Goal: Transaction & Acquisition: Subscribe to service/newsletter

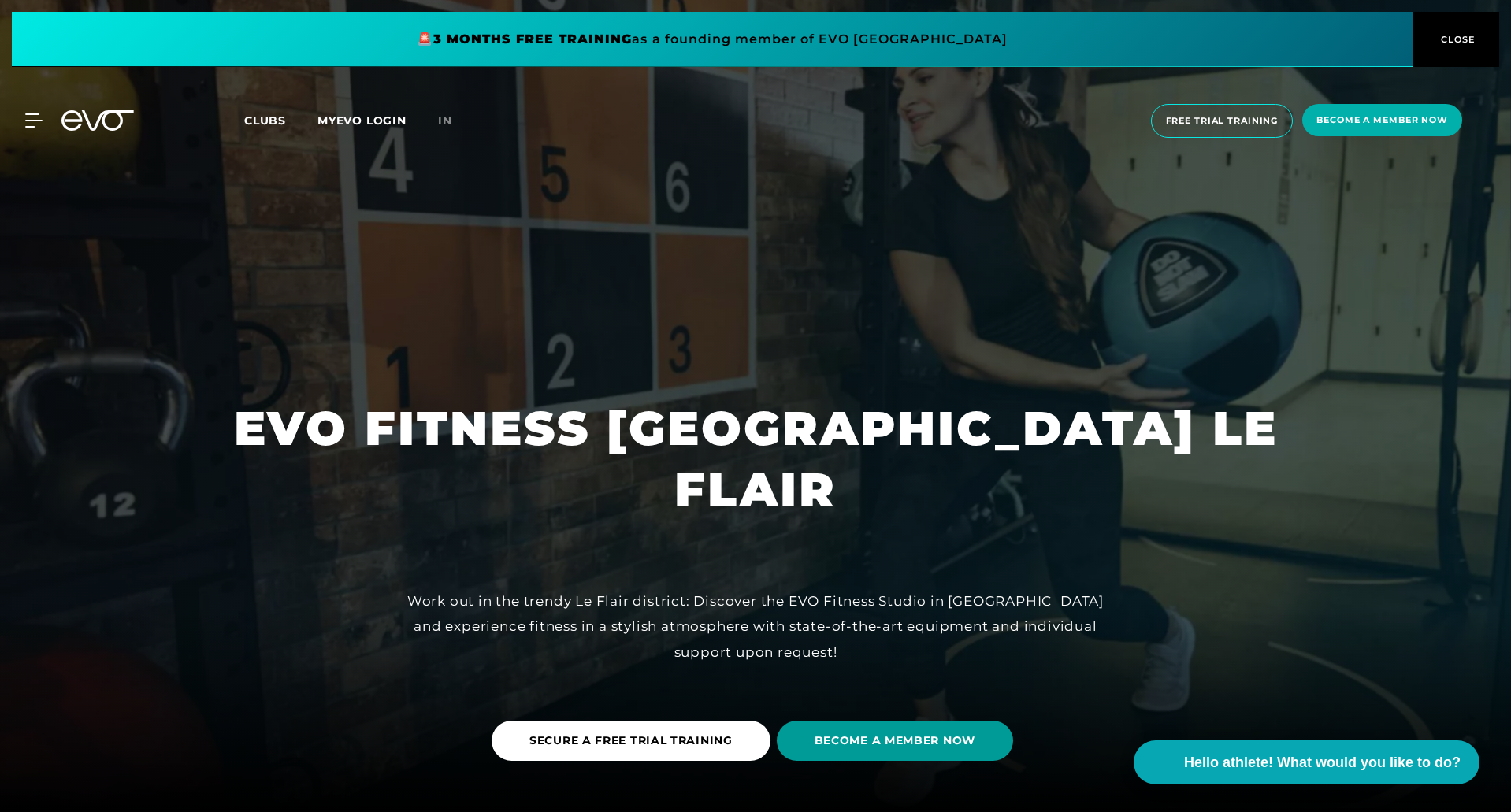
click at [864, 742] on font "BECOME A MEMBER NOW" at bounding box center [895, 741] width 161 height 14
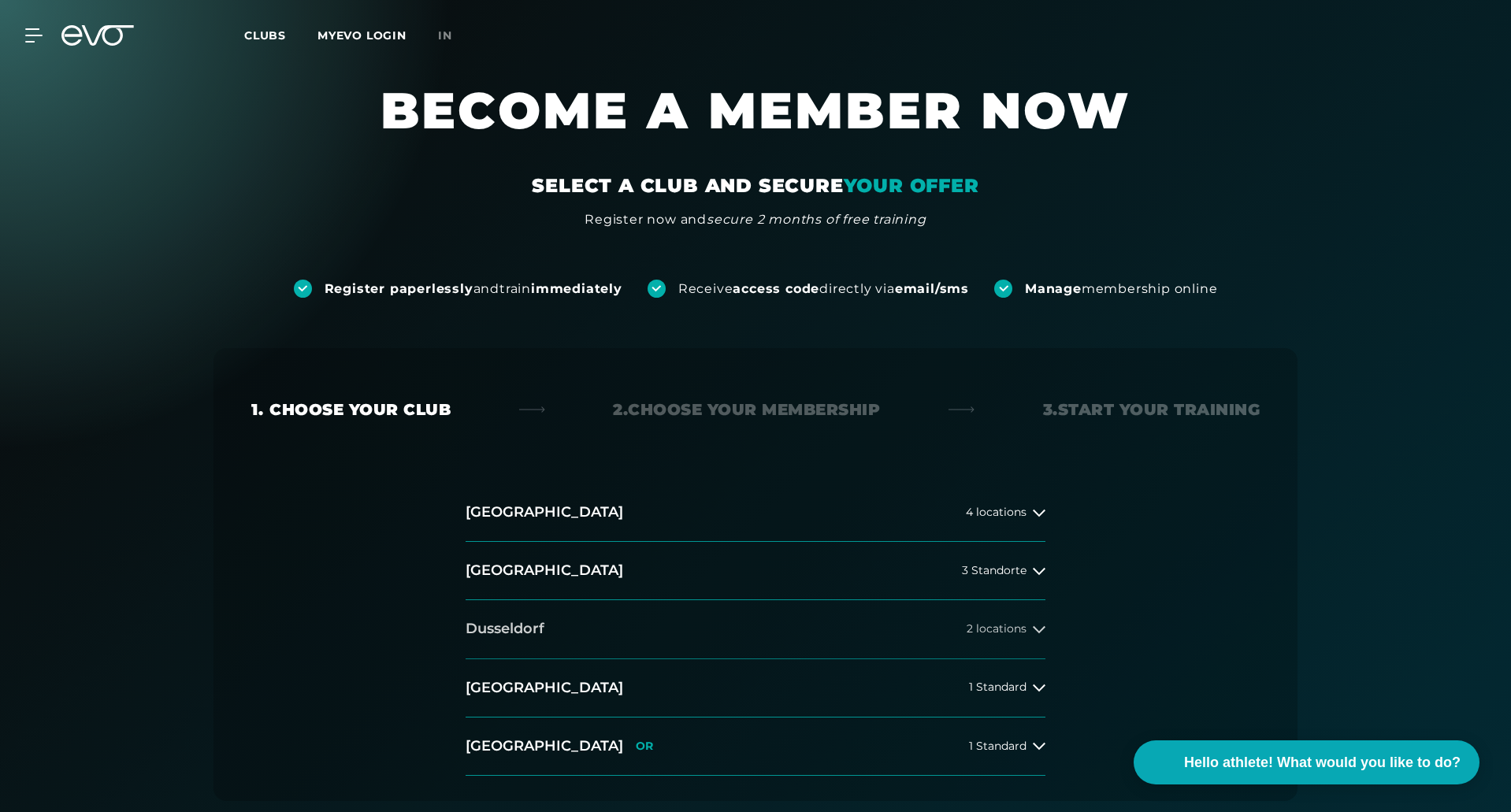
click at [639, 623] on button "Dusseldorf 2 locations" at bounding box center [755, 629] width 580 height 58
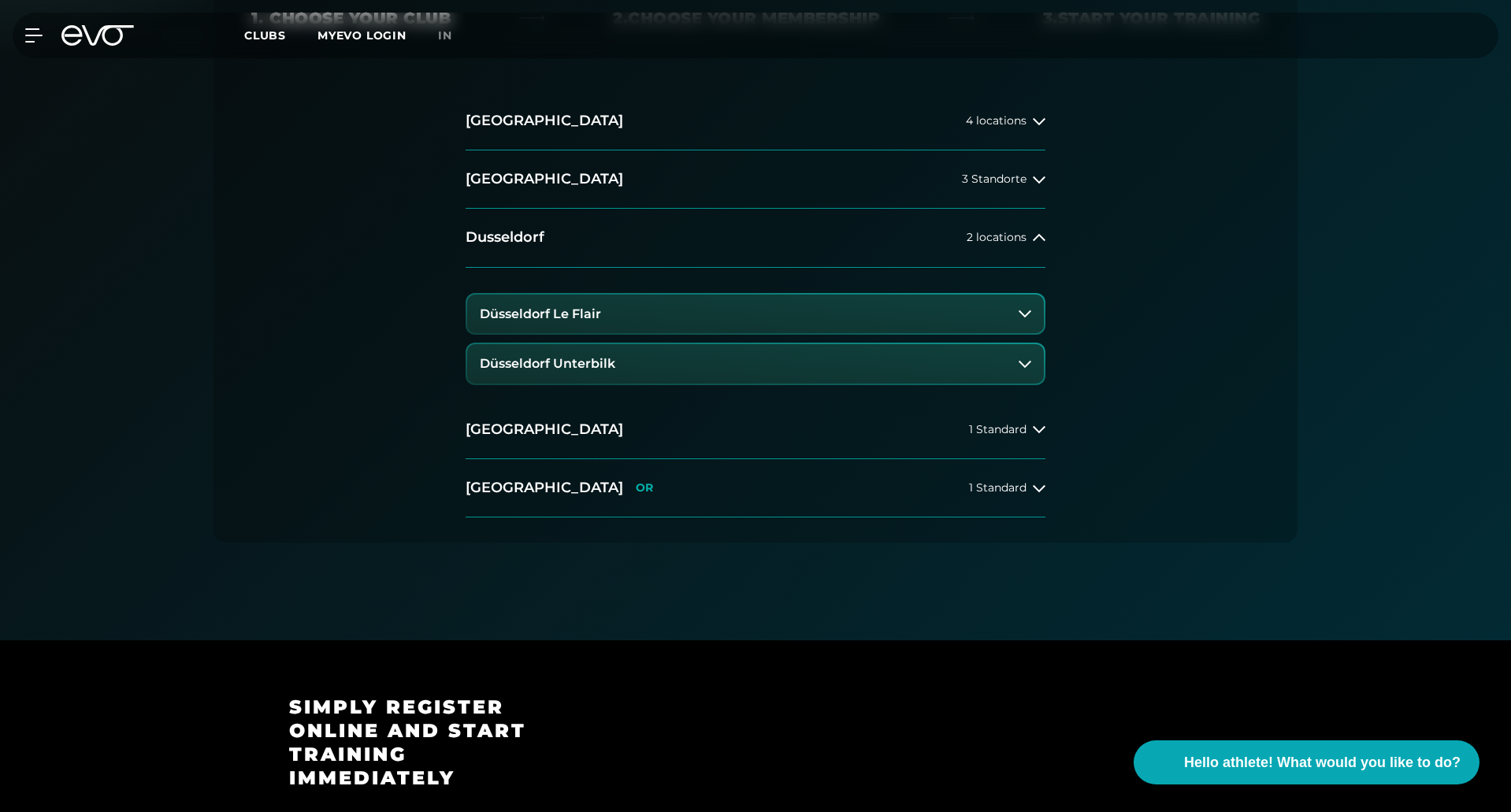
scroll to position [392, 0]
click at [584, 316] on h3 "Düsseldorf Le Flair" at bounding box center [541, 314] width 121 height 14
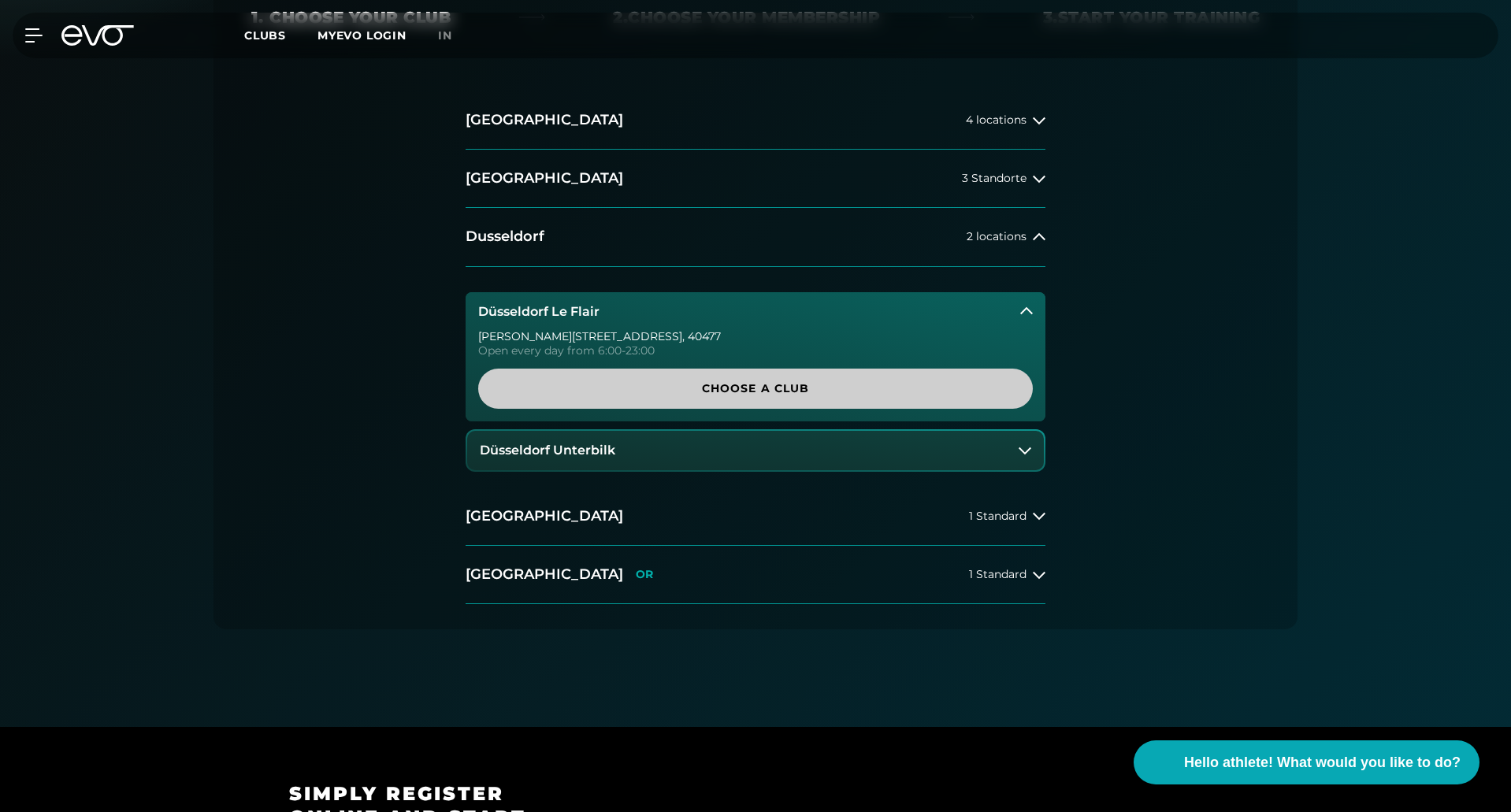
click at [646, 393] on span "Choose a club" at bounding box center [756, 389] width 479 height 16
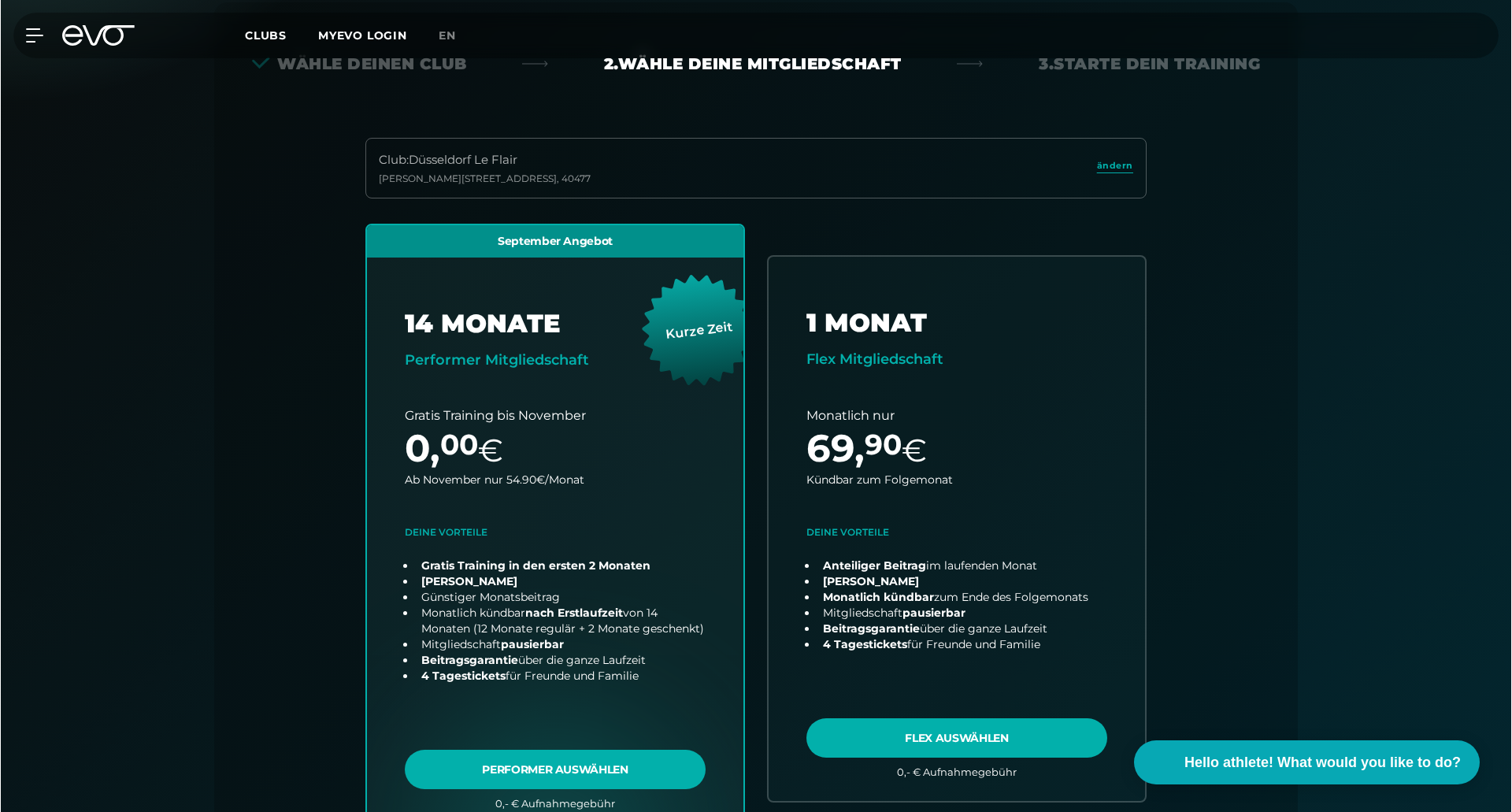
scroll to position [0, 0]
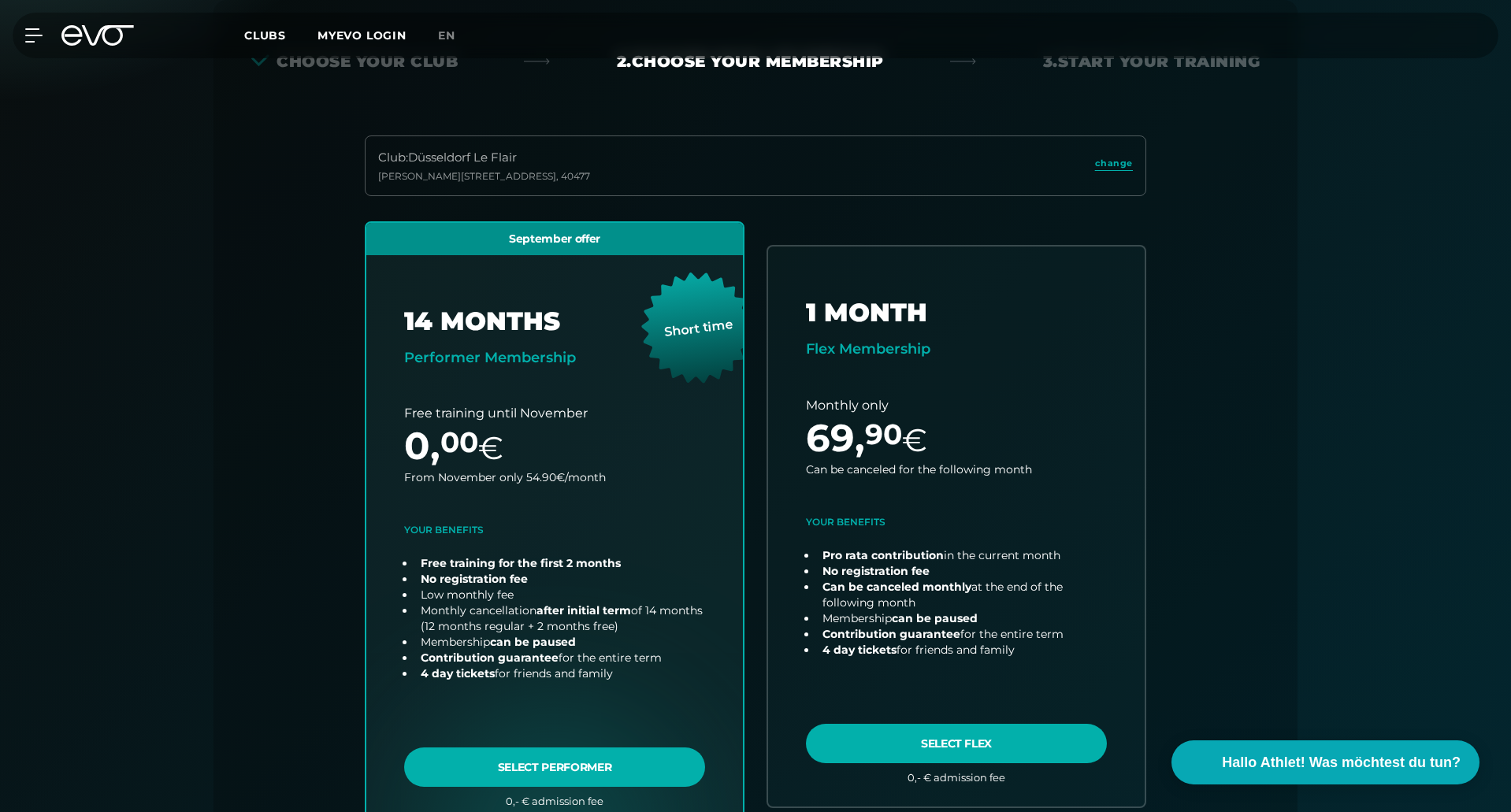
scroll to position [348, 0]
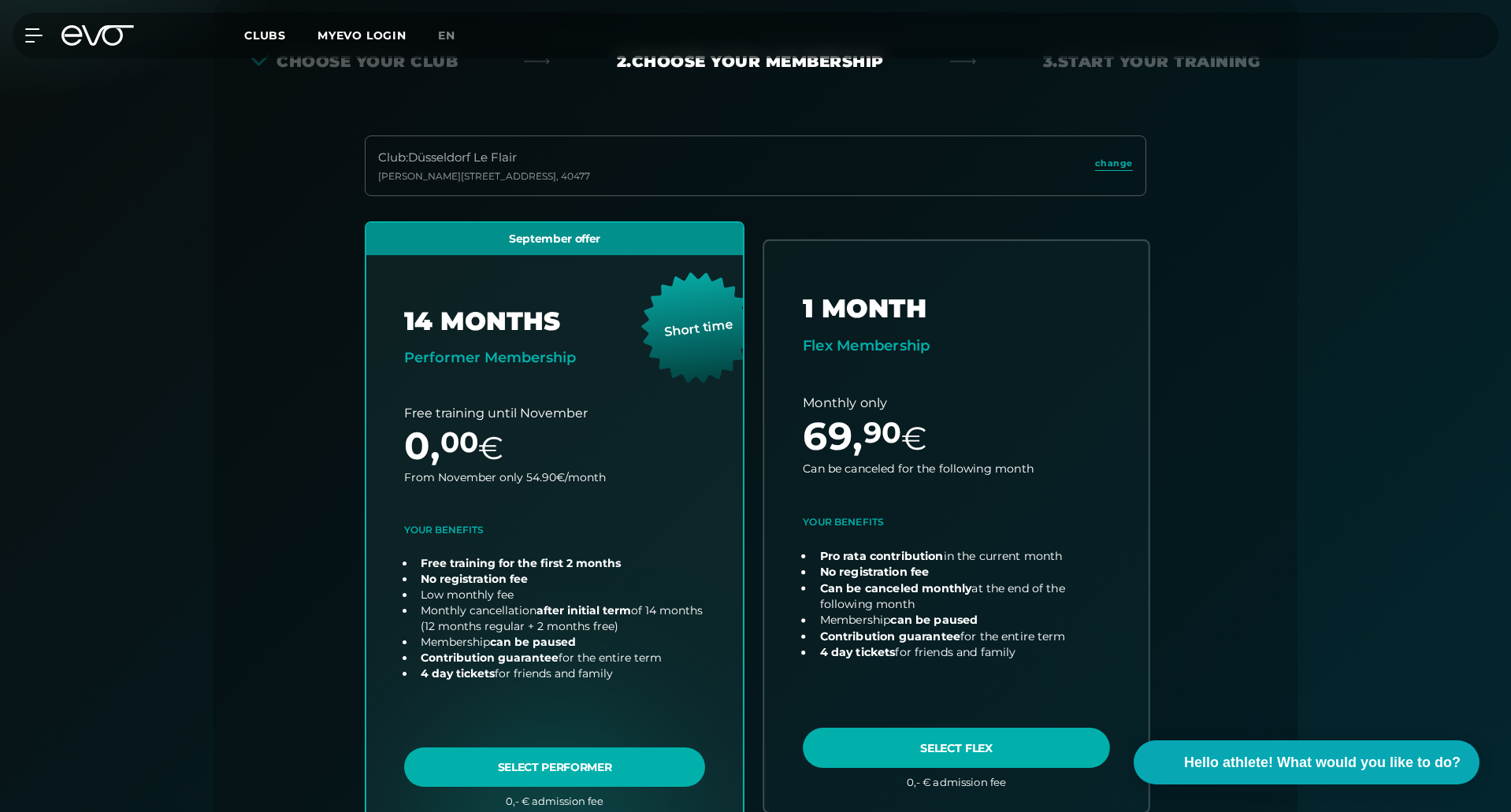
click at [959, 411] on link "choose plan" at bounding box center [956, 527] width 384 height 571
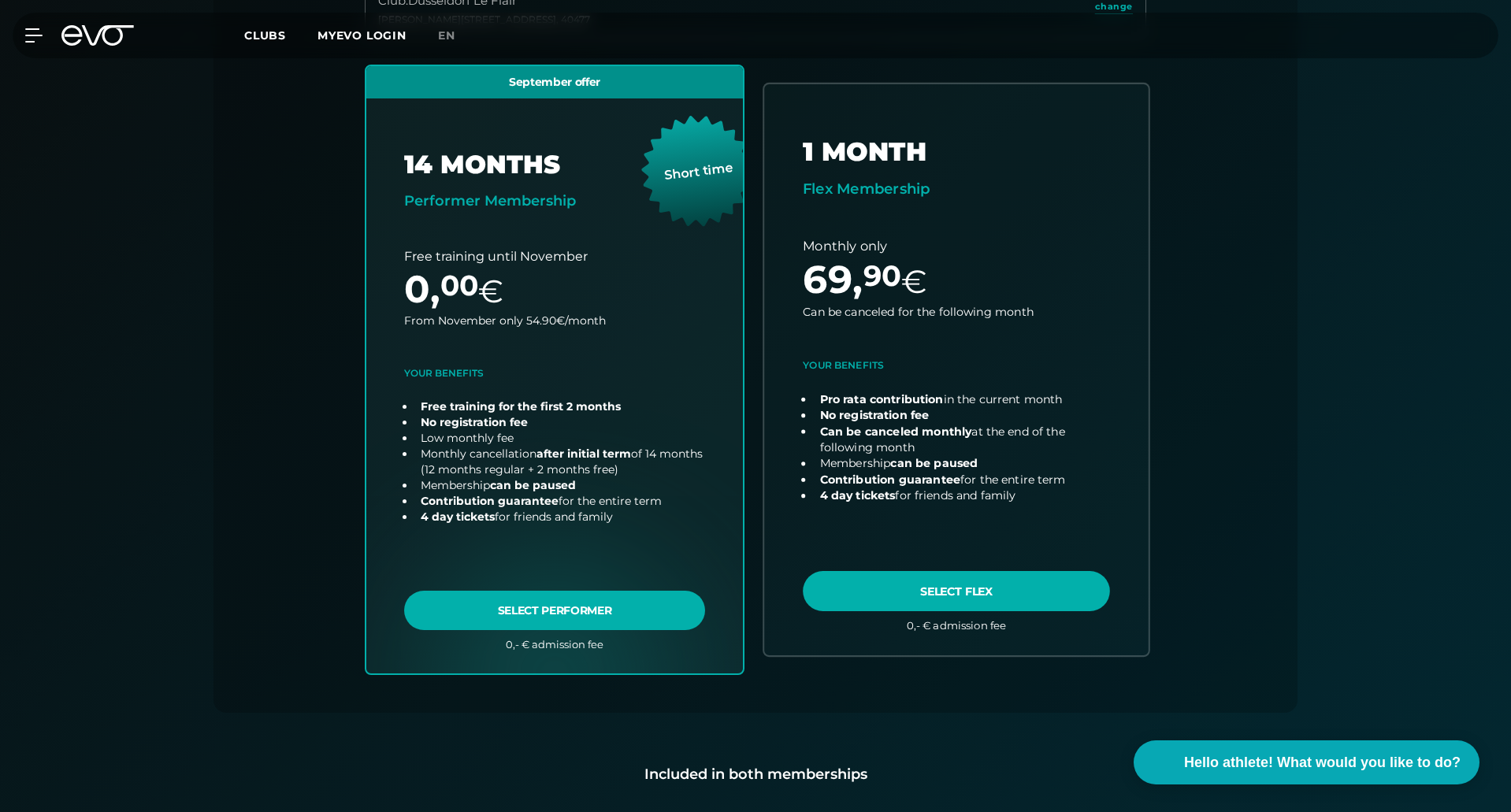
scroll to position [505, 0]
